Goal: Find specific page/section: Find specific page/section

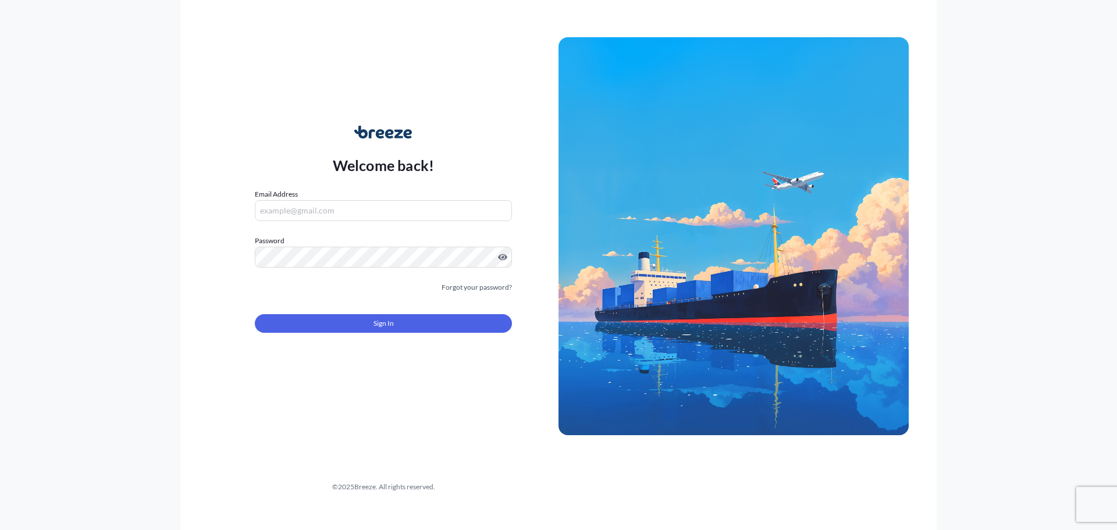
type input "[PERSON_NAME][EMAIL_ADDRESS][PERSON_NAME][DOMAIN_NAME]"
click at [345, 322] on button "Sign In" at bounding box center [383, 323] width 257 height 19
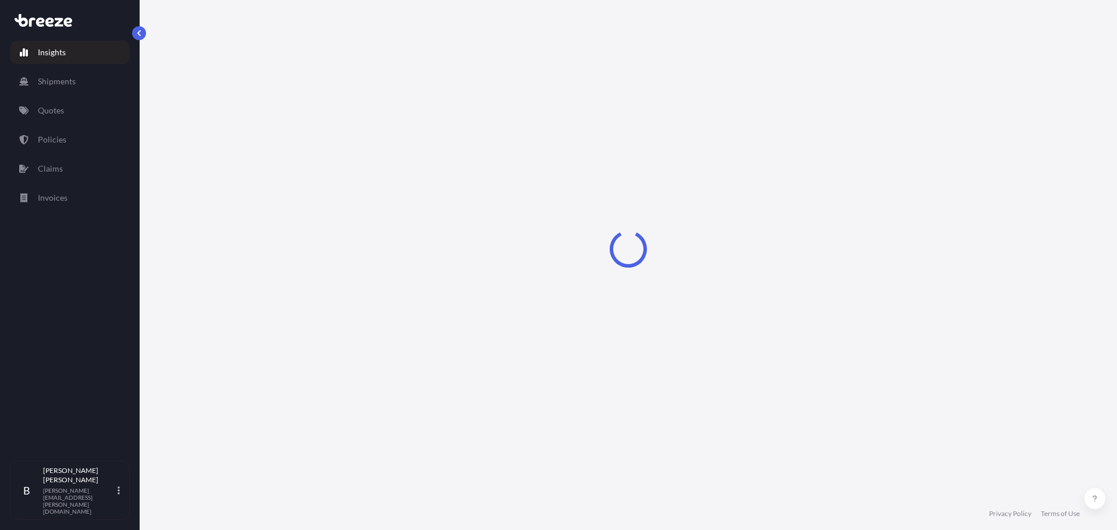
select select "2025"
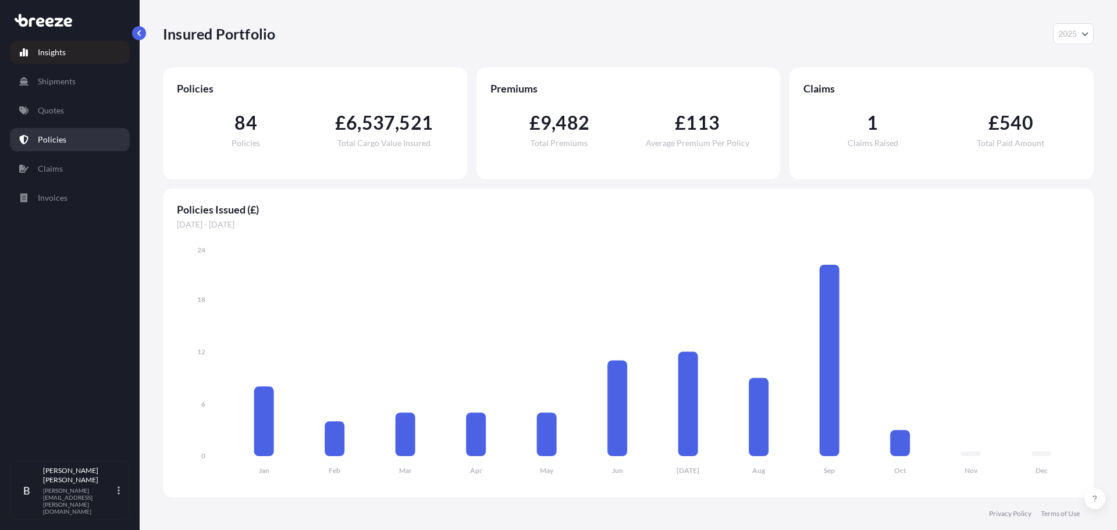
click at [72, 144] on link "Policies" at bounding box center [70, 139] width 120 height 23
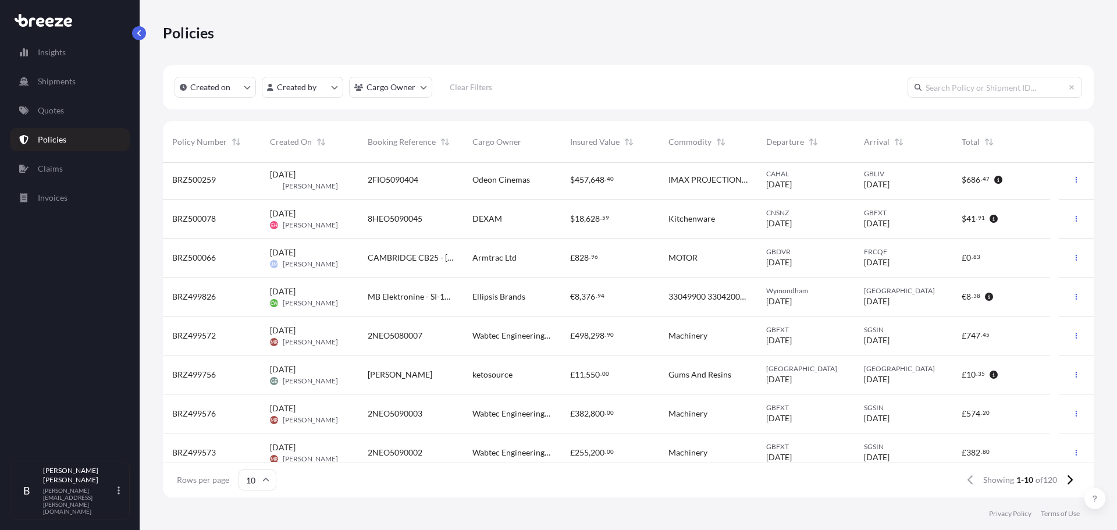
scroll to position [91, 0]
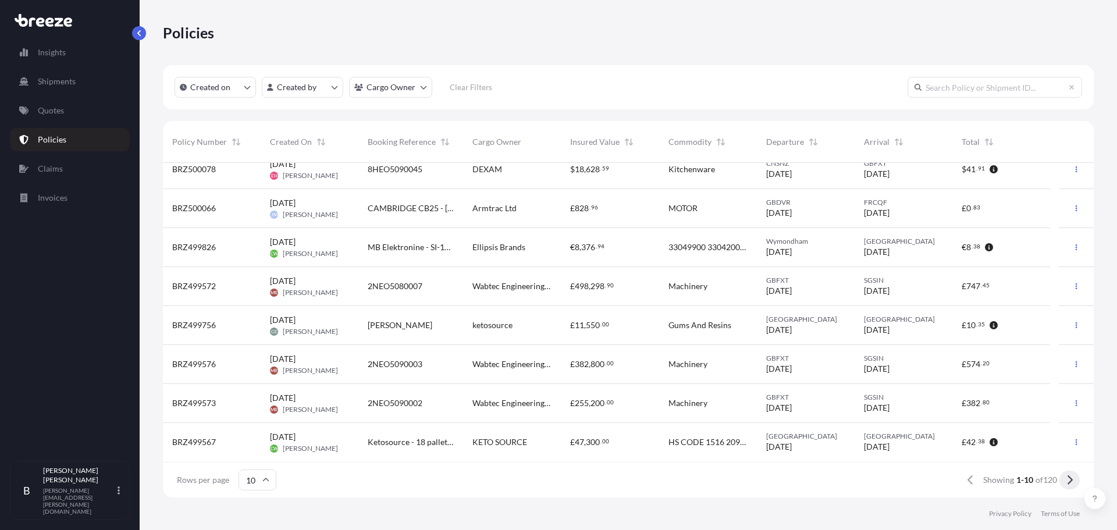
click at [1067, 481] on icon at bounding box center [1069, 480] width 6 height 10
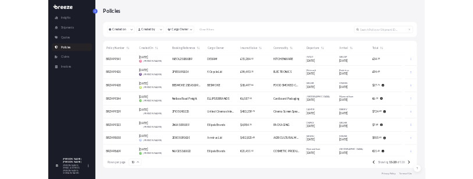
scroll to position [0, 0]
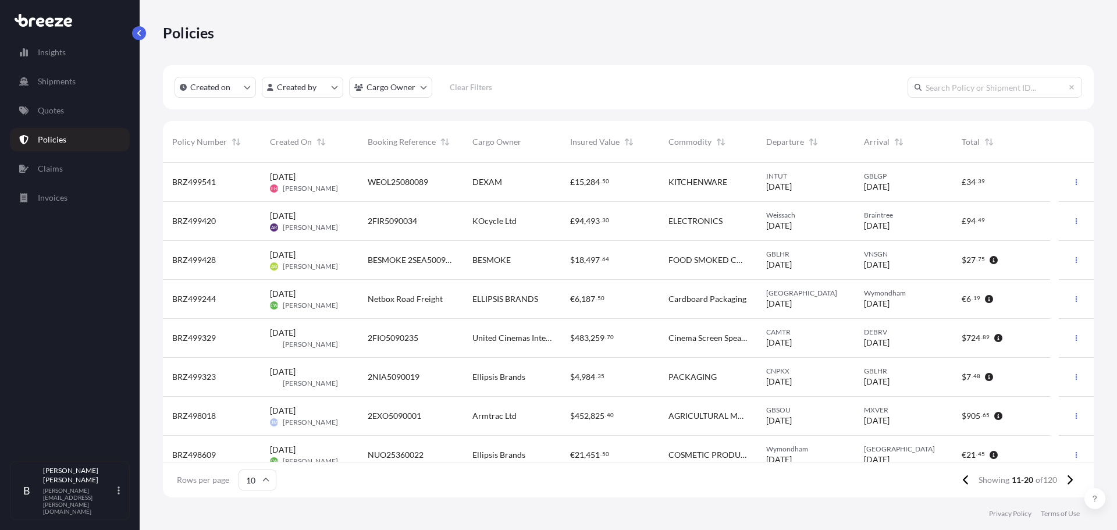
click at [954, 92] on input "text" at bounding box center [995, 87] width 175 height 21
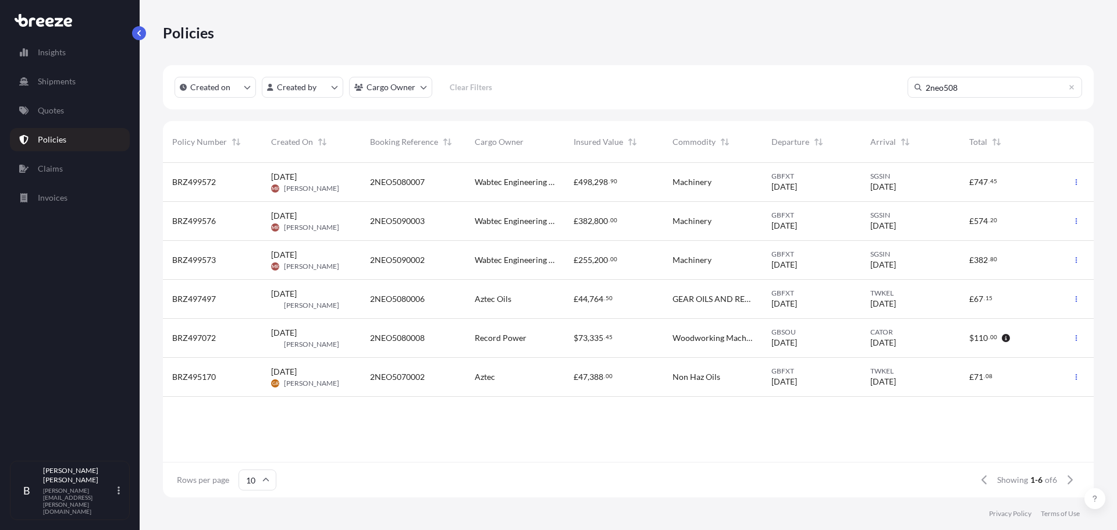
type input "2neo508"
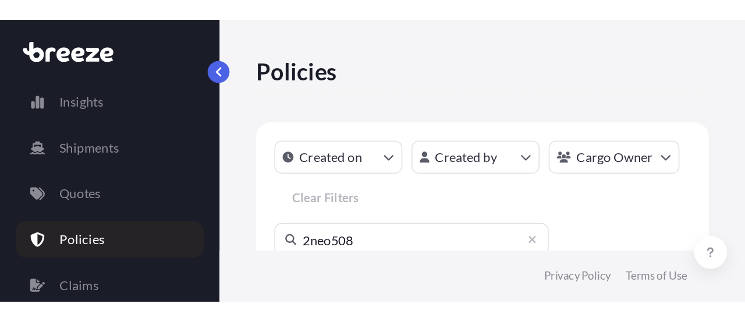
scroll to position [123, 549]
